Goal: Task Accomplishment & Management: Manage account settings

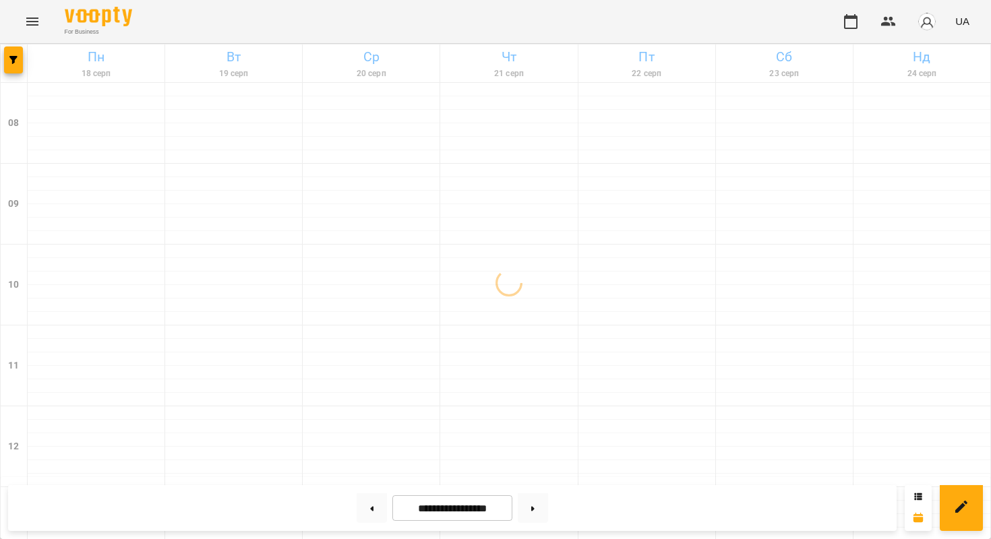
scroll to position [817, 0]
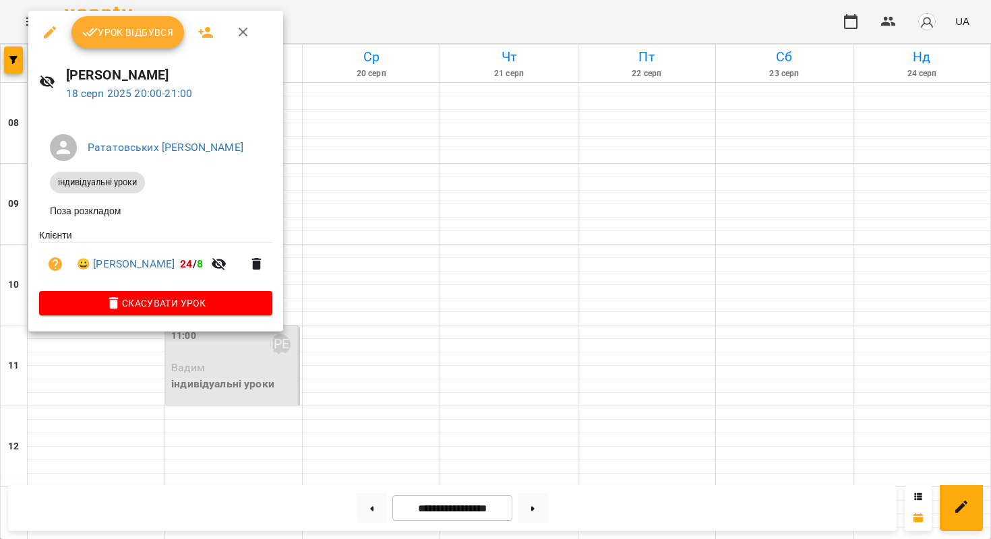
click at [106, 42] on button "Урок відбувся" at bounding box center [127, 32] width 113 height 32
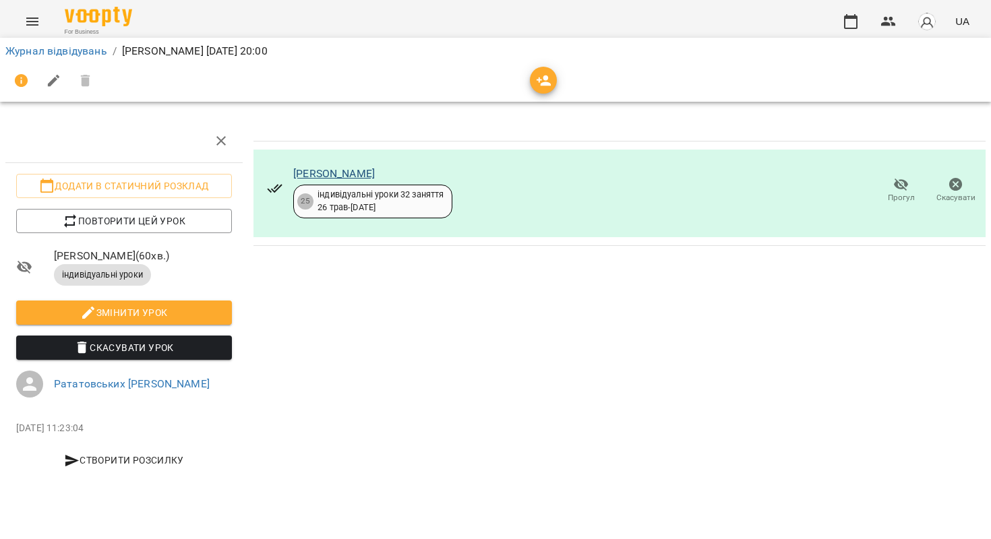
click at [311, 173] on link "[PERSON_NAME]" at bounding box center [334, 173] width 82 height 13
click at [88, 45] on link "Журнал відвідувань" at bounding box center [56, 50] width 102 height 13
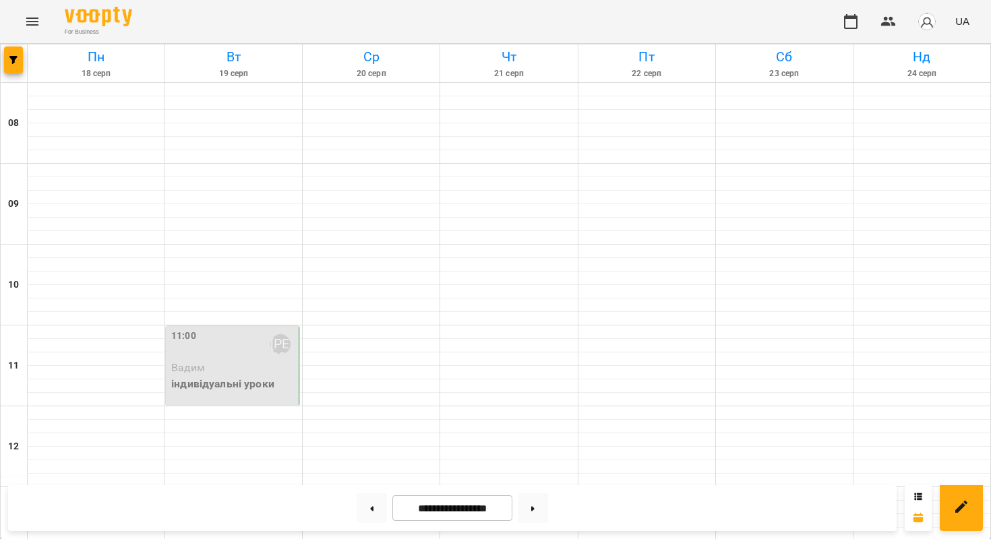
scroll to position [22, 0]
click at [222, 245] on div at bounding box center [233, 251] width 137 height 13
select select "**********"
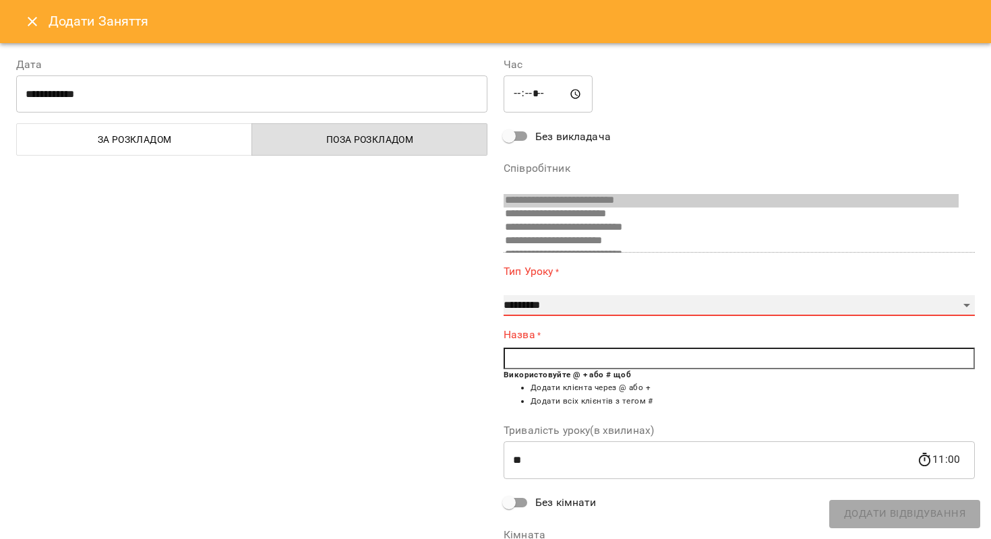
select select "**********"
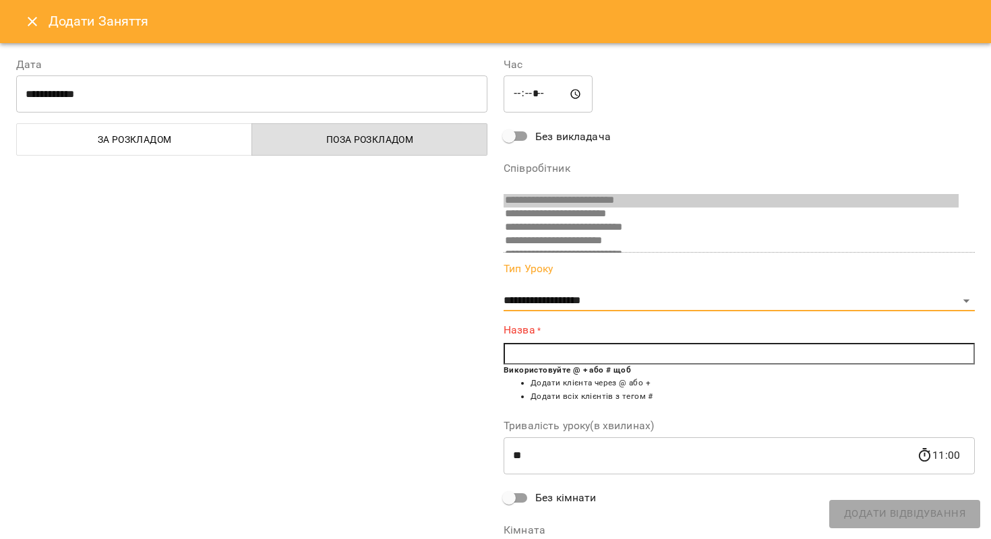
click at [525, 353] on input "text" at bounding box center [738, 354] width 471 height 22
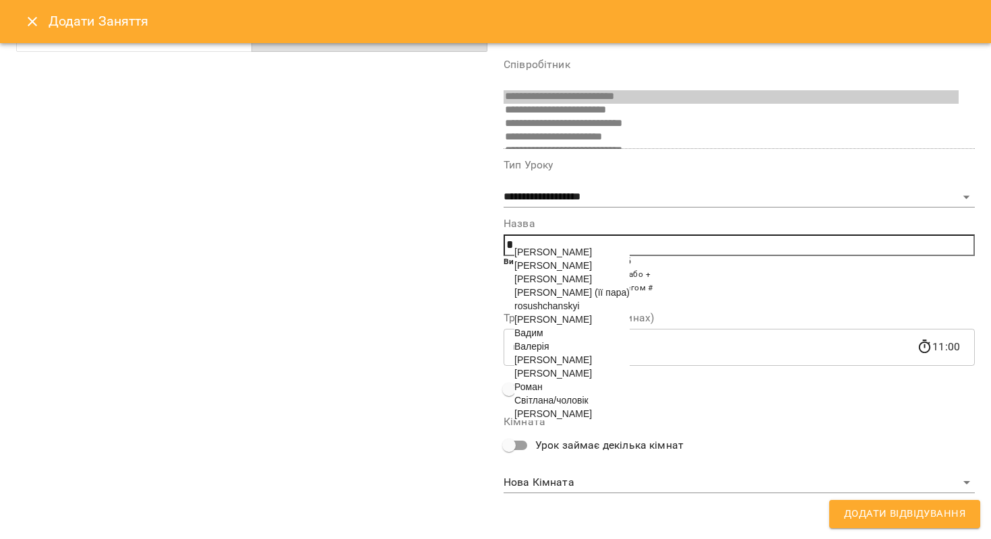
scroll to position [103, 0]
click at [539, 366] on span "Мар‘яна Тимчук" at bounding box center [553, 360] width 78 height 11
type input "**********"
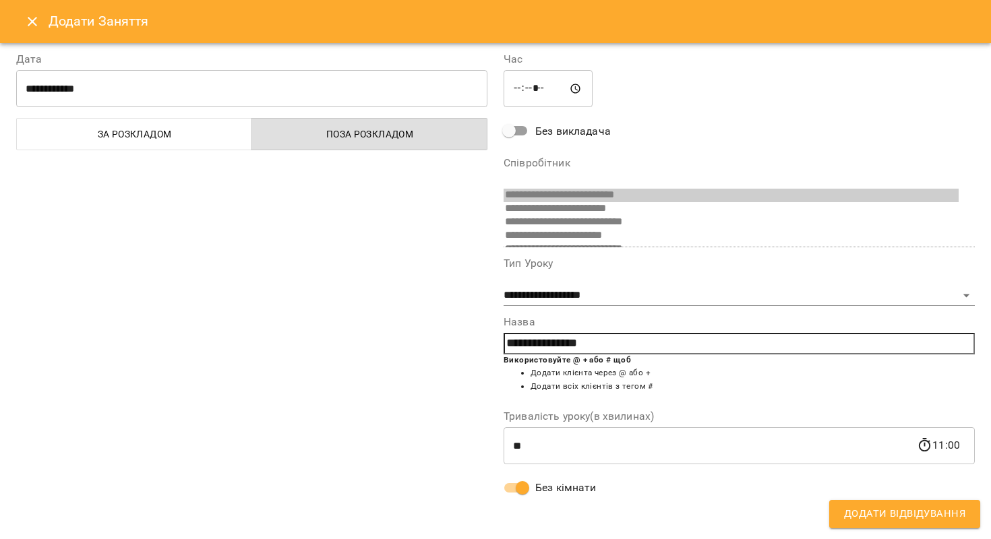
scroll to position [4, 0]
click at [865, 516] on span "Додати Відвідування" at bounding box center [904, 514] width 121 height 18
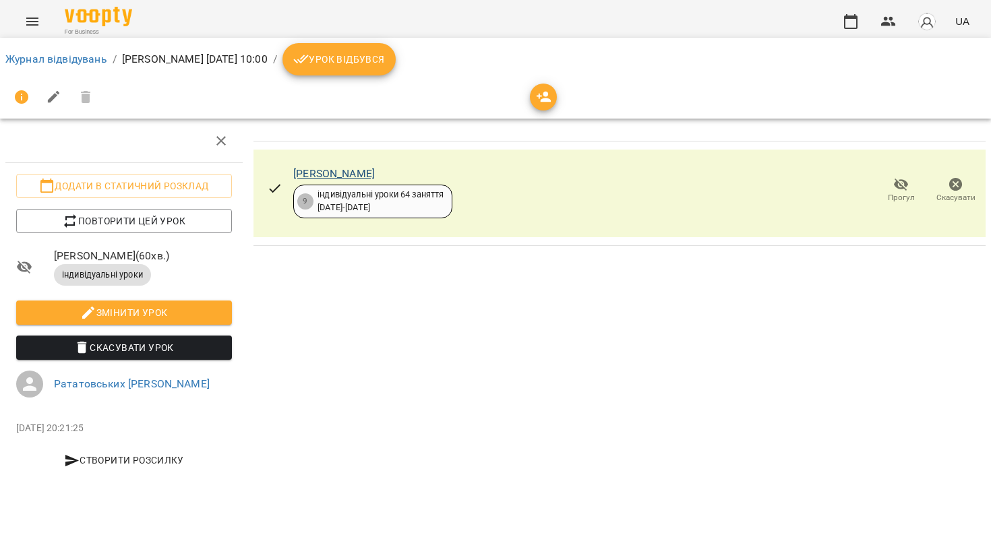
click at [324, 178] on link "Мар‘яна Тимчук" at bounding box center [334, 173] width 82 height 13
click at [67, 57] on link "Журнал відвідувань" at bounding box center [56, 59] width 102 height 13
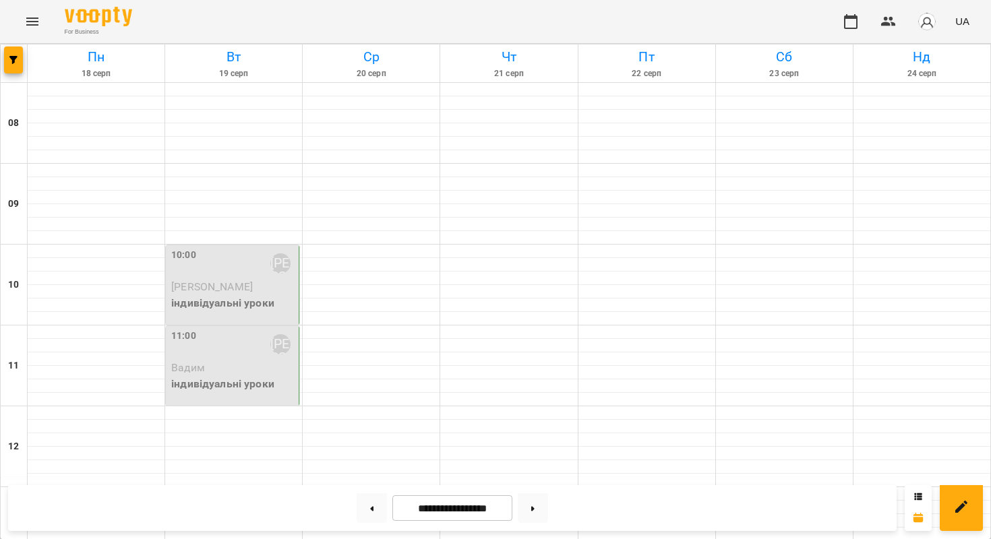
scroll to position [675, 0]
